Goal: Obtain resource: Download file/media

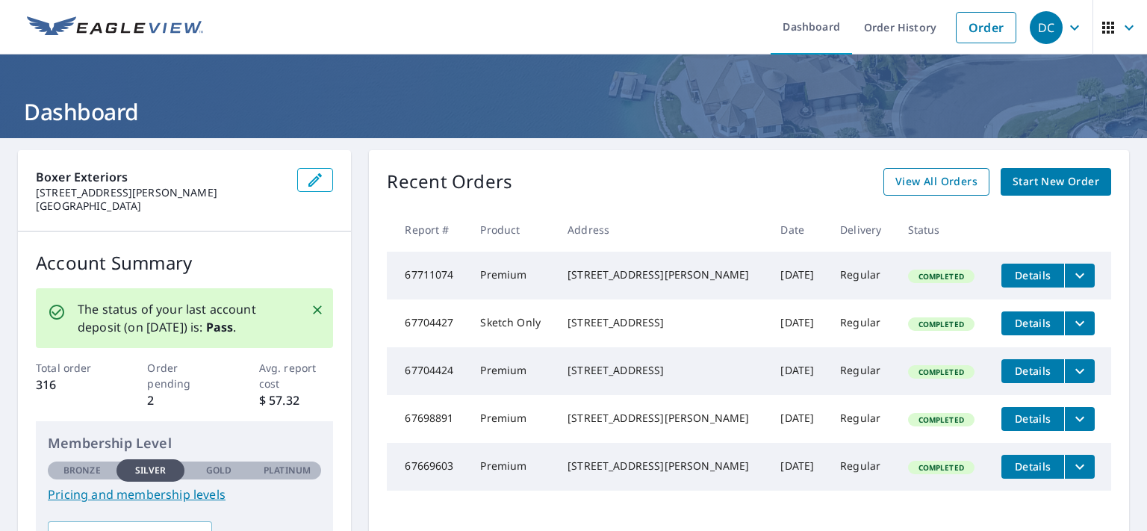
click at [919, 178] on span "View All Orders" at bounding box center [936, 181] width 82 height 19
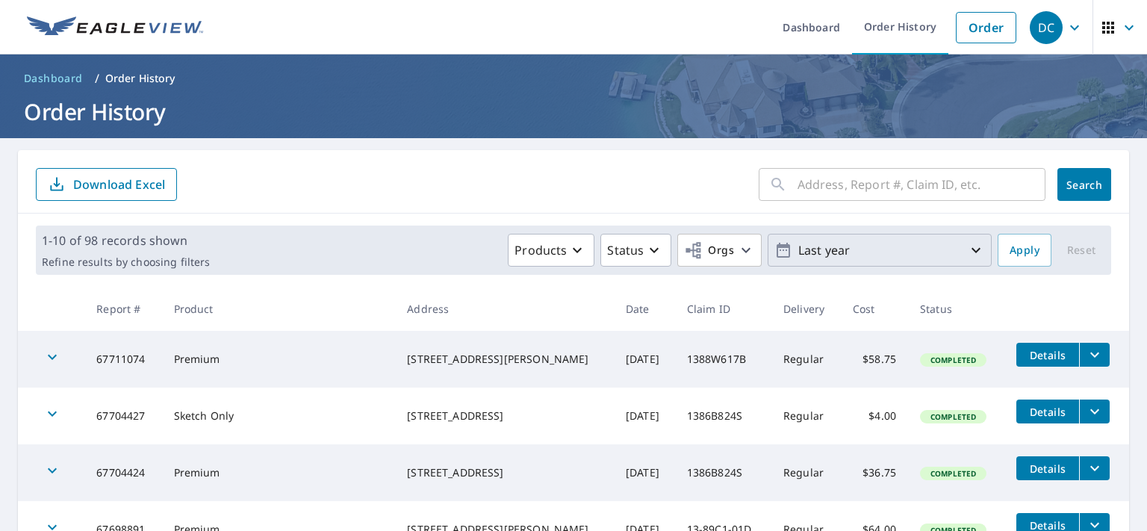
click at [967, 247] on icon "button" at bounding box center [976, 250] width 18 height 18
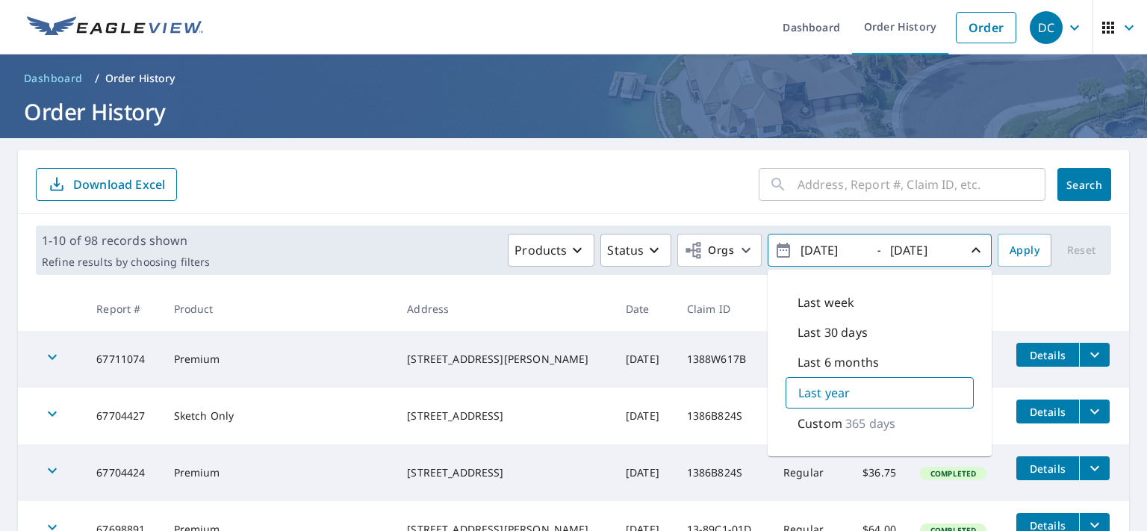
click at [798, 329] on p "Last 30 days" at bounding box center [833, 332] width 70 height 18
type input "[DATE]"
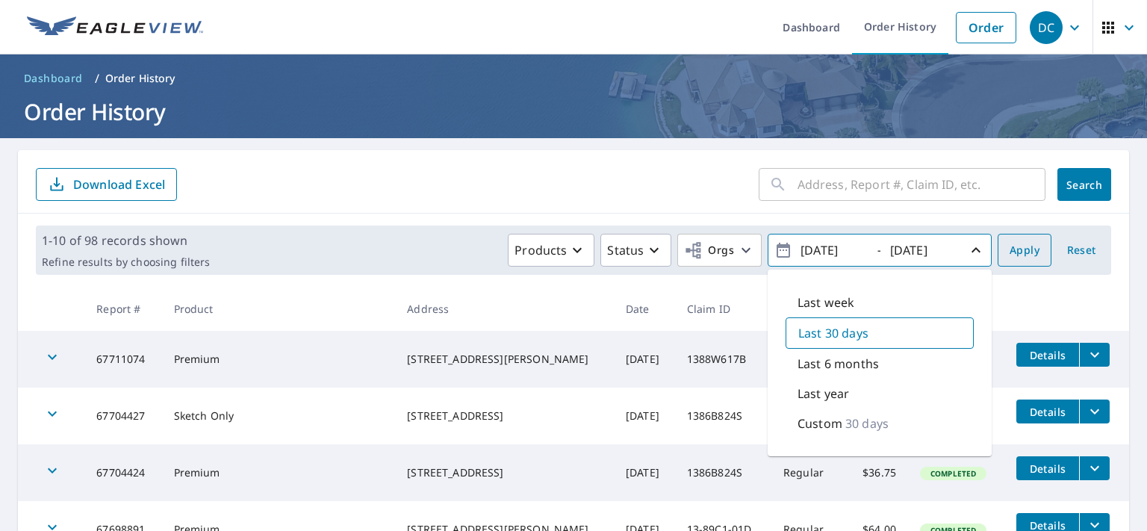
click at [1011, 247] on span "Apply" at bounding box center [1025, 250] width 30 height 19
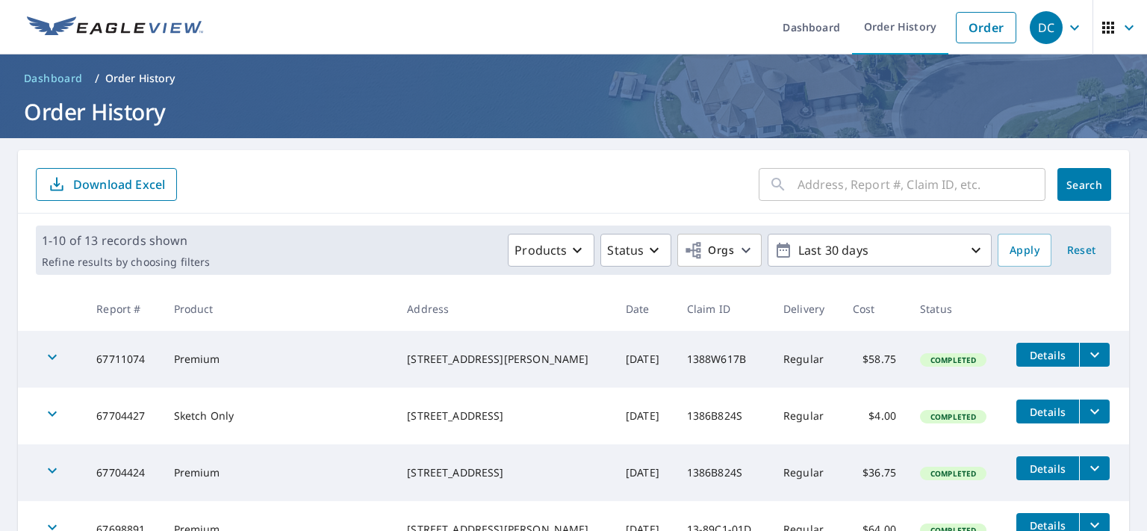
click at [96, 184] on p "Download Excel" at bounding box center [119, 184] width 92 height 16
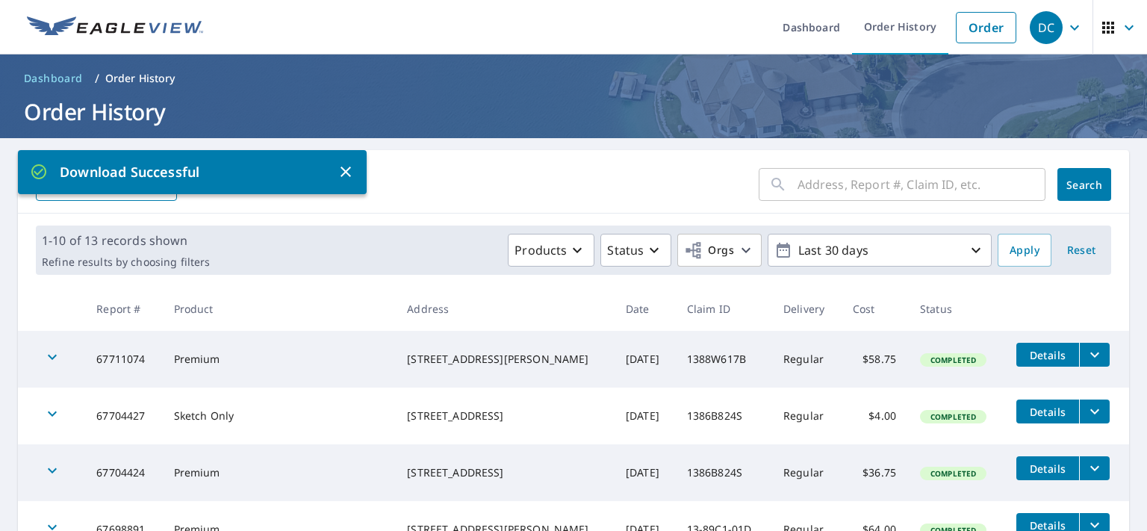
click at [341, 170] on icon "button" at bounding box center [346, 172] width 18 height 18
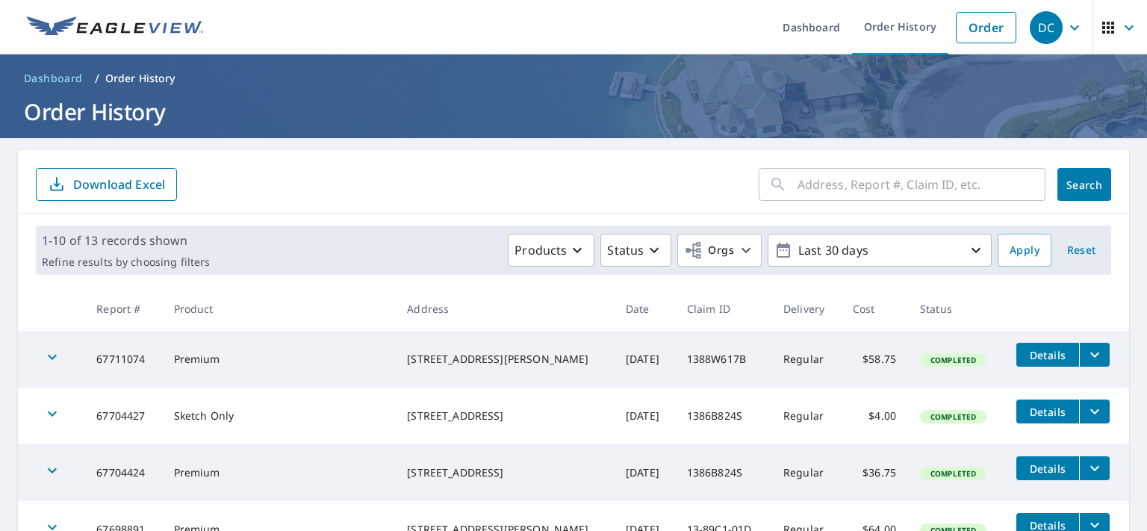
click at [110, 186] on p "Download Excel" at bounding box center [119, 184] width 92 height 16
